Goal: Task Accomplishment & Management: Manage account settings

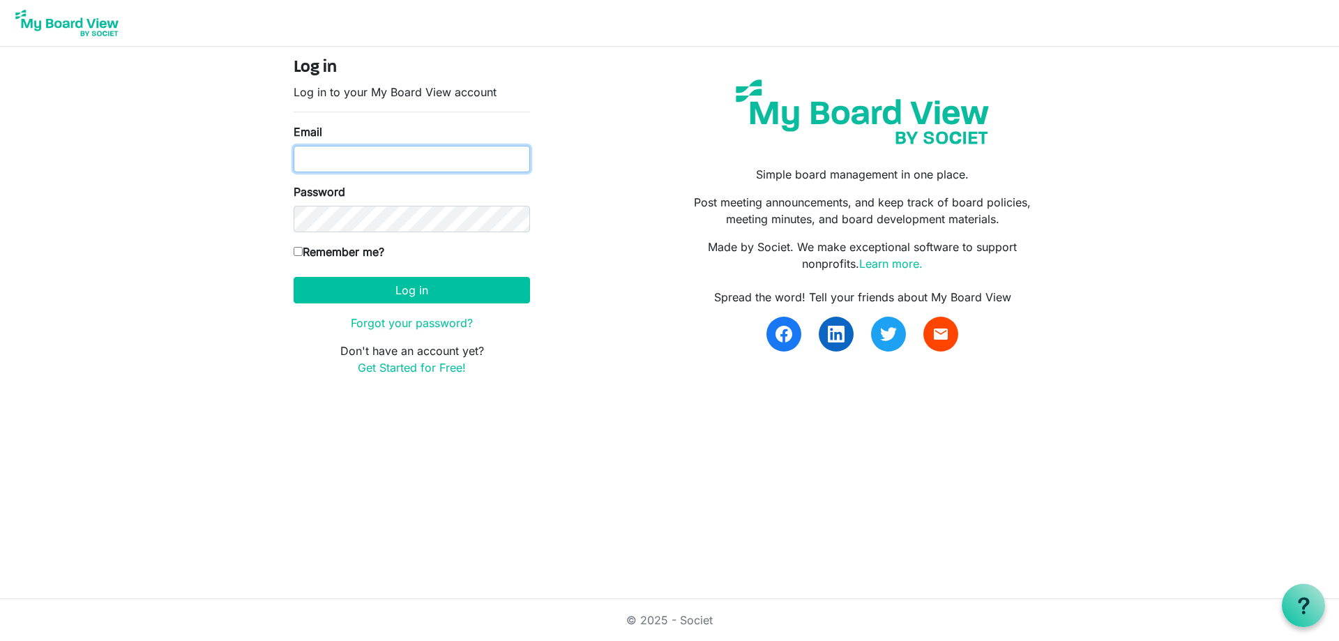
type input "rgunnar@sbcglobal.net"
click at [298, 247] on input "Remember me?" at bounding box center [298, 251] width 9 height 9
checkbox input "true"
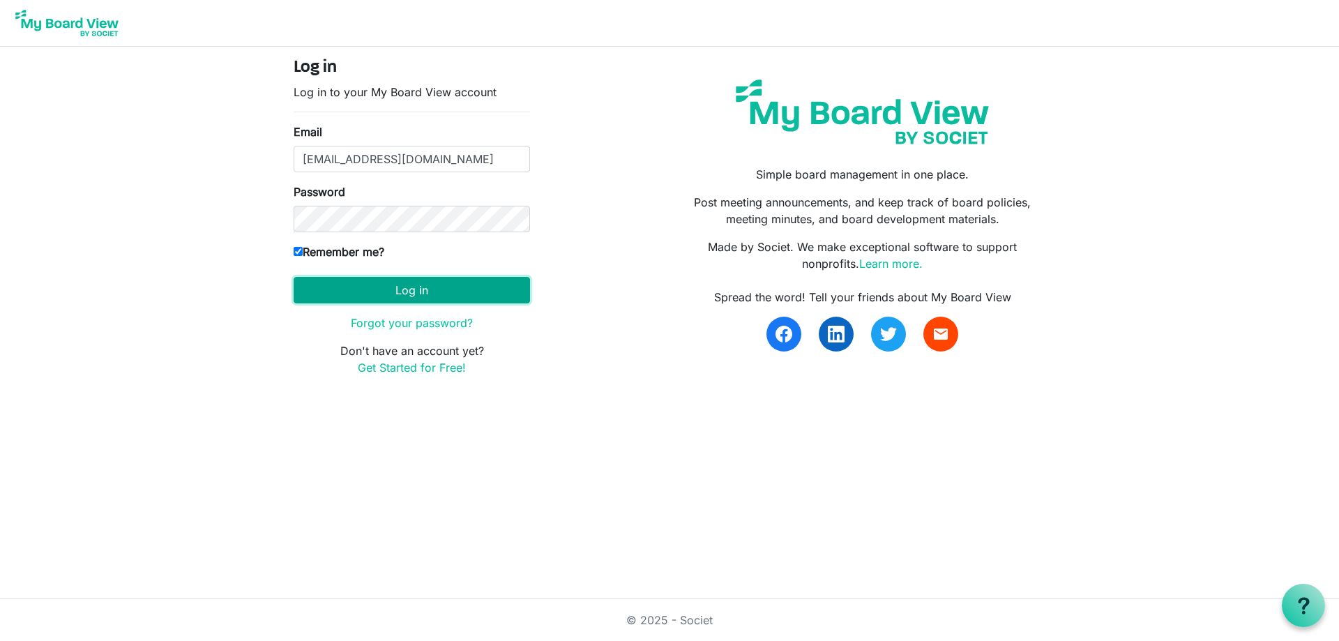
click at [412, 300] on button "Log in" at bounding box center [412, 290] width 236 height 27
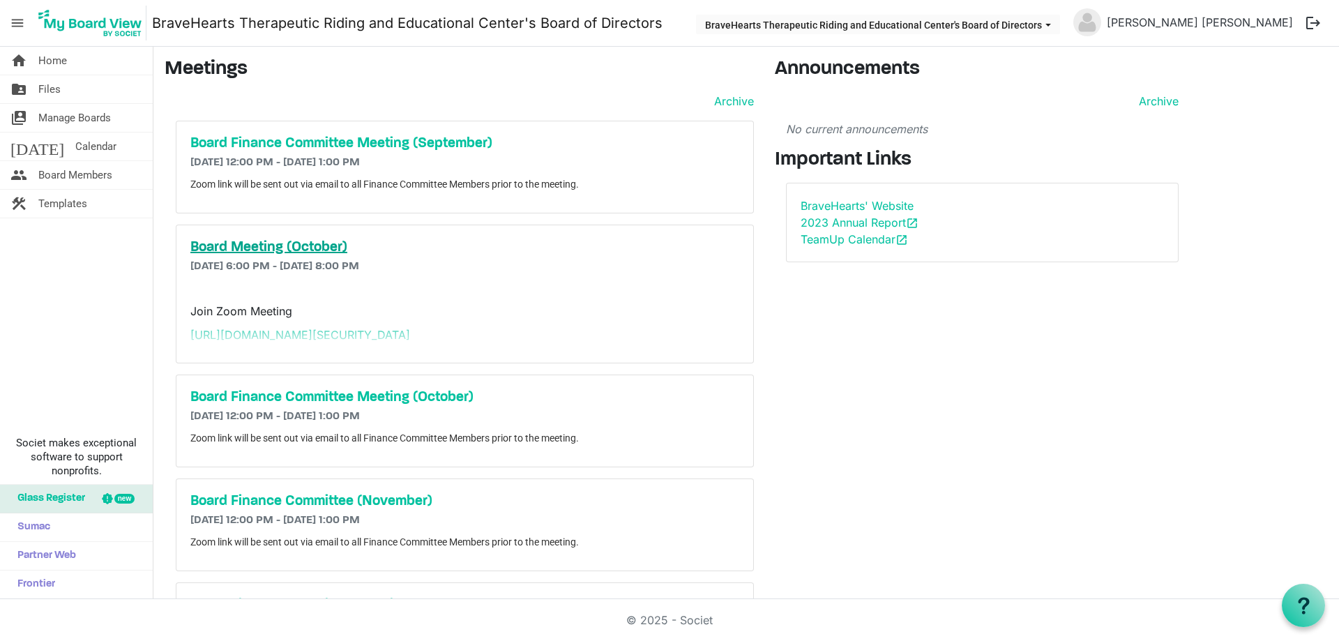
click at [257, 246] on h5 "Board Meeting (October)" at bounding box center [464, 247] width 549 height 17
